Goal: Task Accomplishment & Management: Complete application form

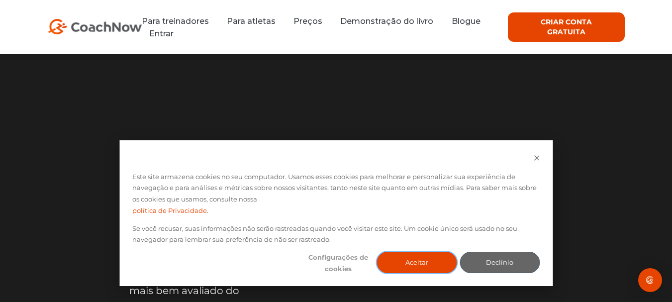
click at [430, 264] on button "Aceitar" at bounding box center [417, 262] width 80 height 21
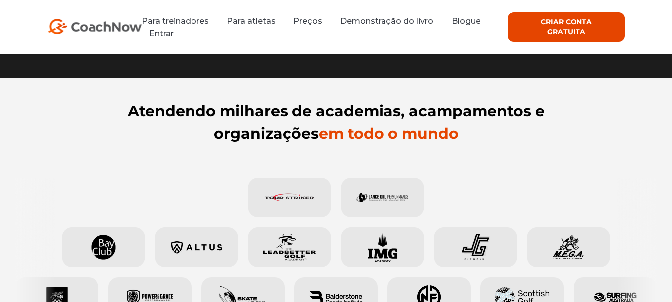
scroll to position [298, 0]
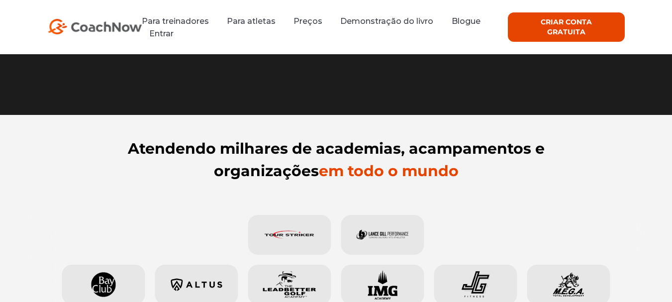
click at [580, 28] on font "CRIAR CONTA GRATUITA" at bounding box center [566, 26] width 51 height 19
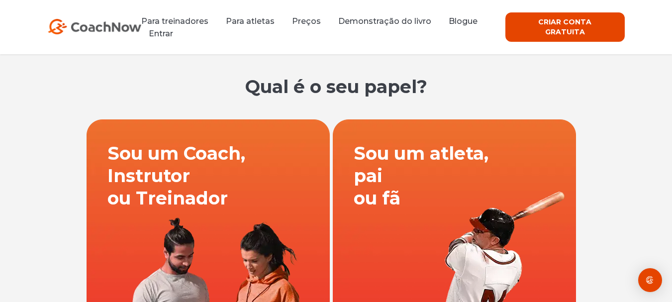
click at [270, 192] on link at bounding box center [208, 241] width 246 height 244
click at [269, 192] on link at bounding box center [208, 241] width 246 height 244
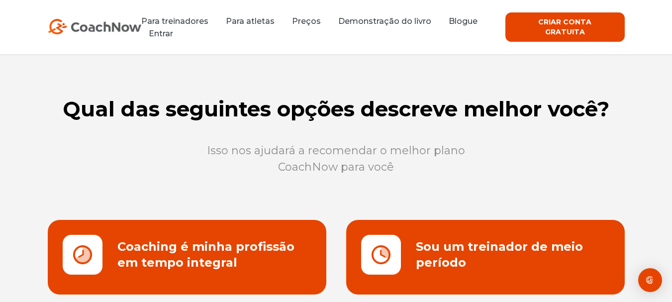
click at [262, 253] on link at bounding box center [187, 257] width 278 height 75
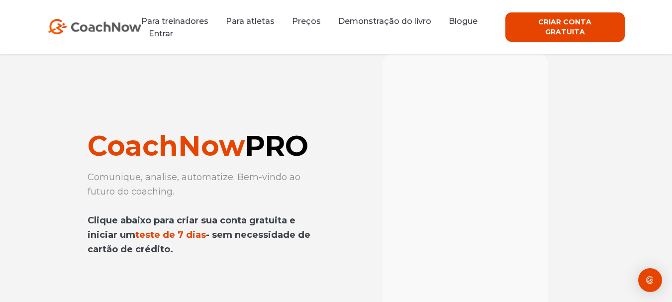
scroll to position [50, 0]
